Goal: Task Accomplishment & Management: Use online tool/utility

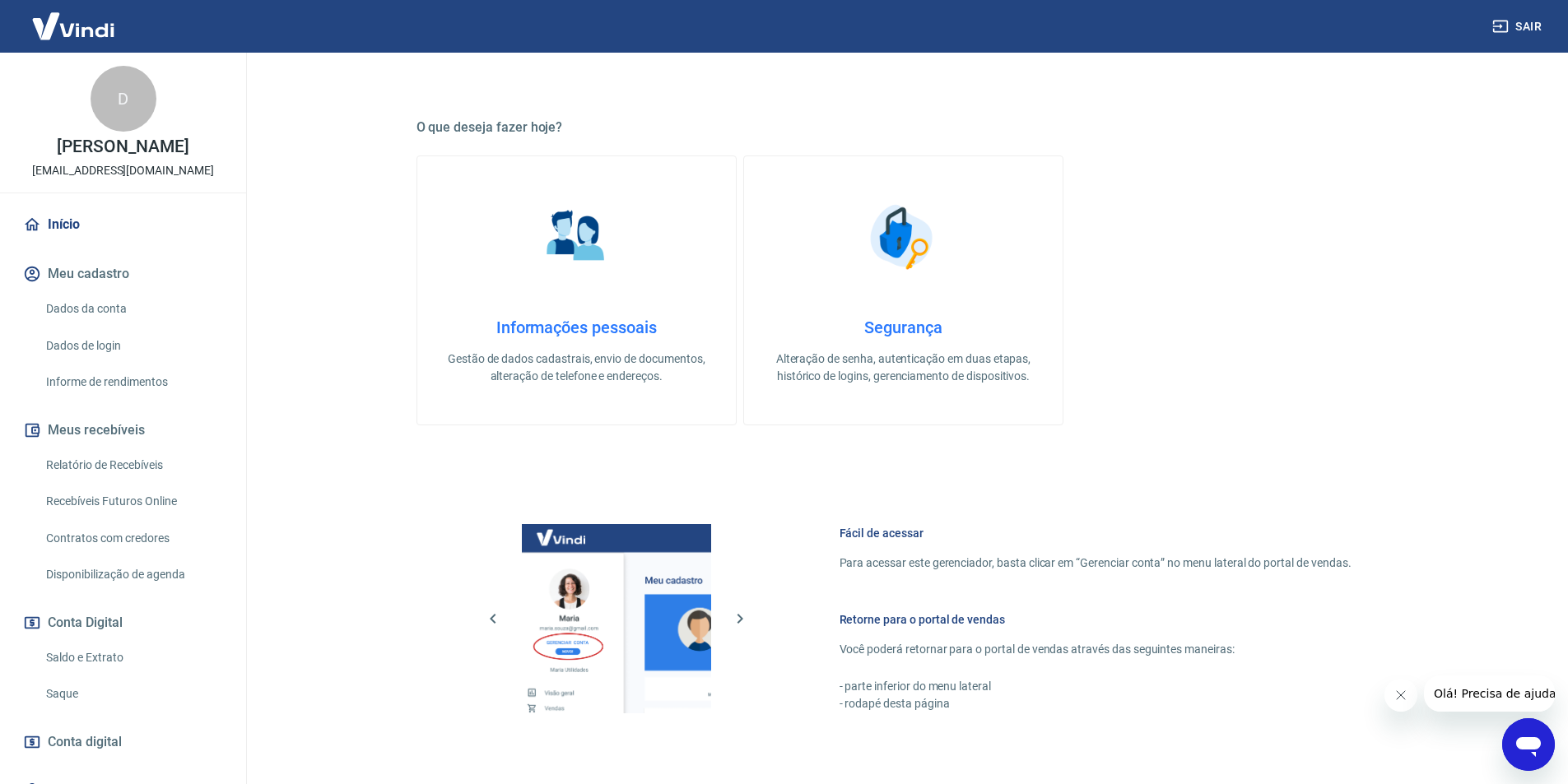
scroll to position [498, 0]
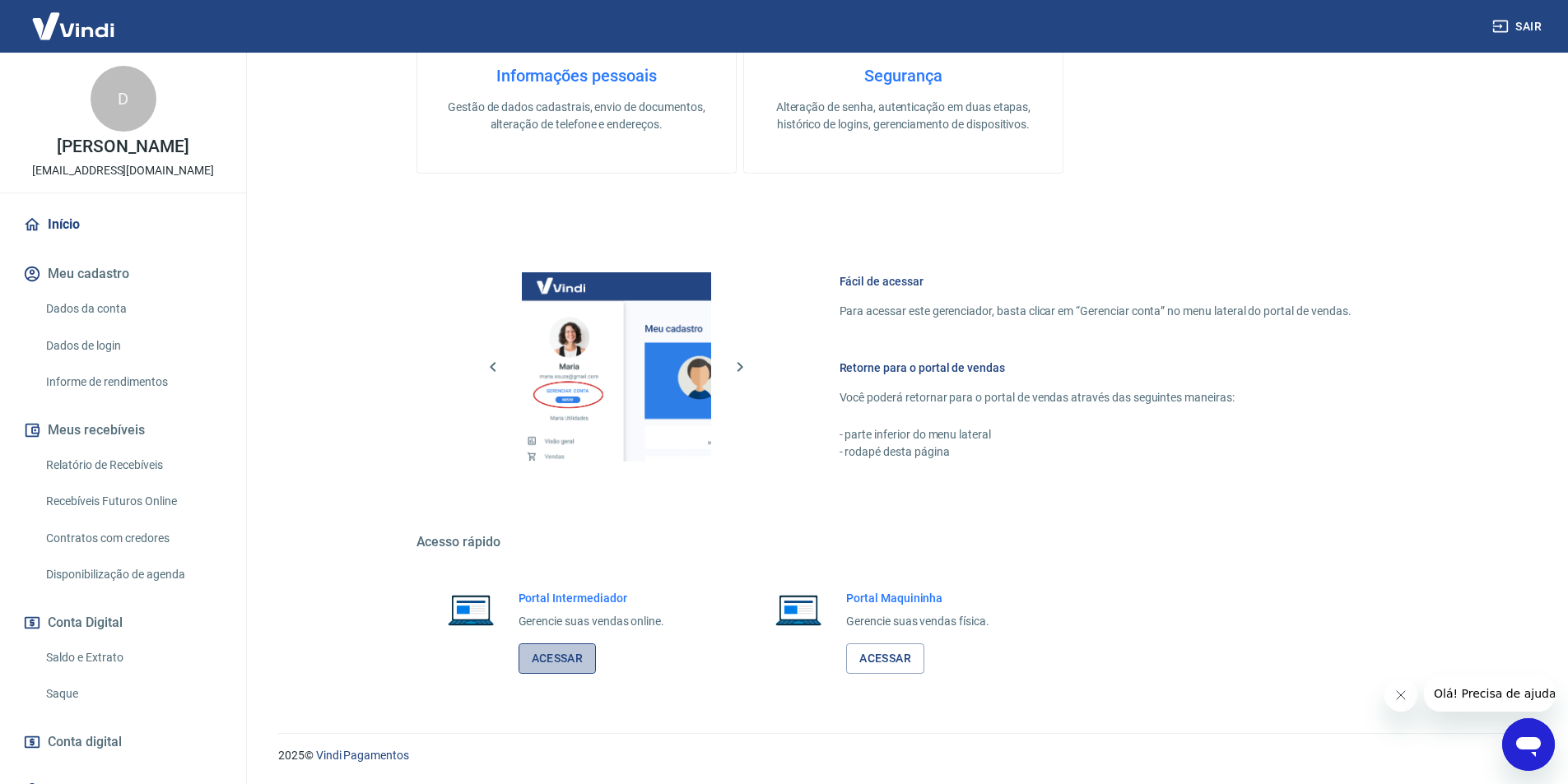
click at [551, 664] on link "Acessar" at bounding box center [558, 658] width 79 height 31
